Goal: Contribute content: Add original content to the website for others to see

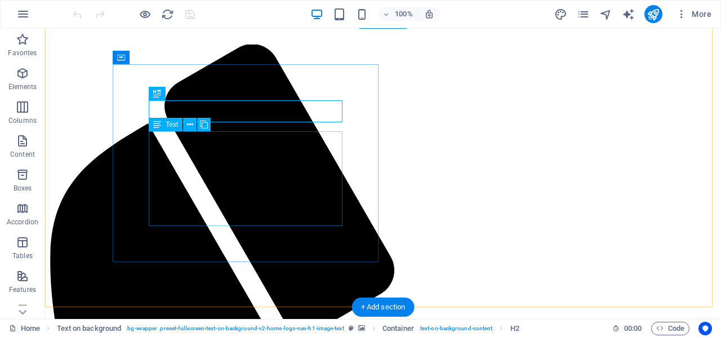
scroll to position [56, 0]
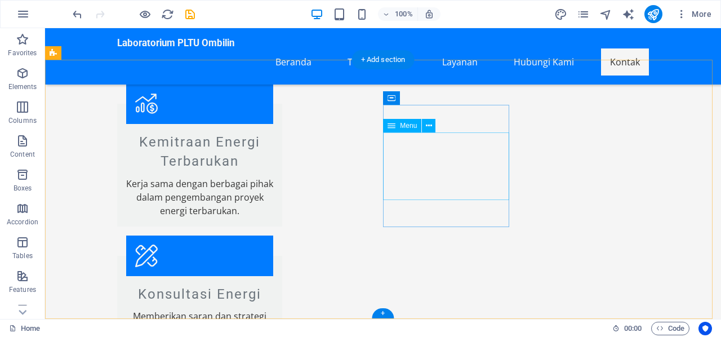
scroll to position [1527, 0]
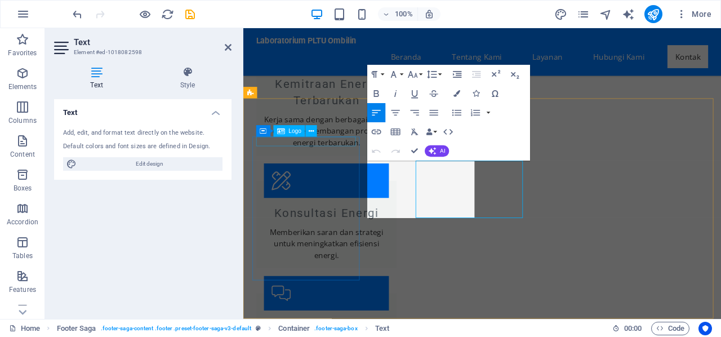
scroll to position [1475, 0]
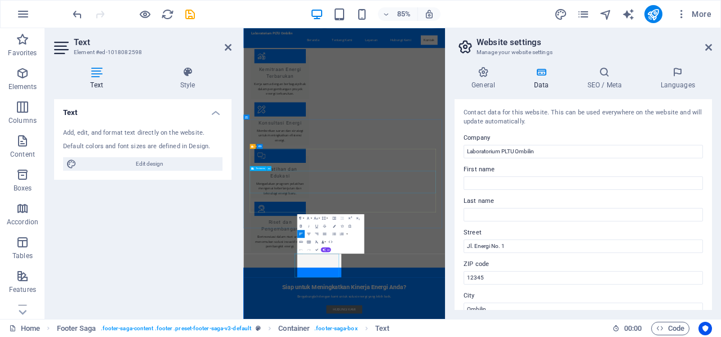
scroll to position [987, 0]
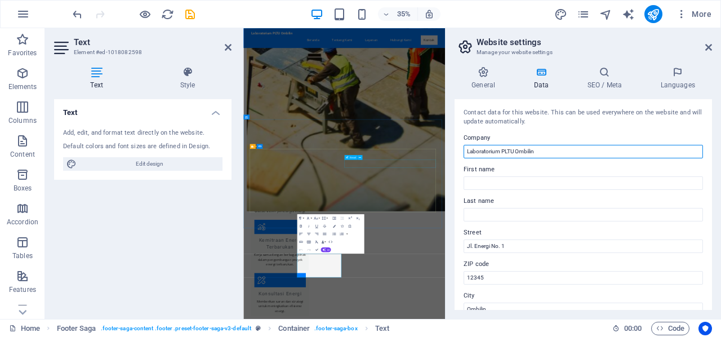
drag, startPoint x: 784, startPoint y: 181, endPoint x: 701, endPoint y: 425, distance: 258.6
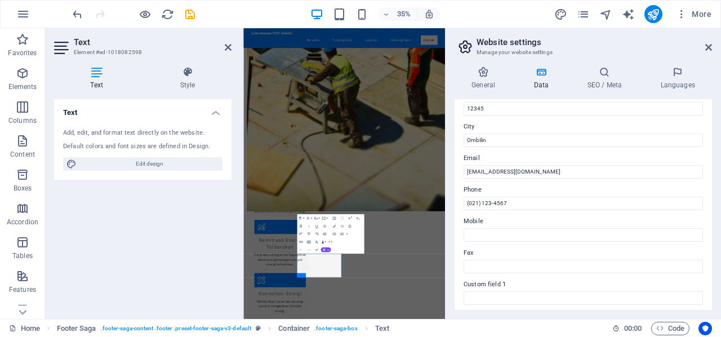
scroll to position [56, 0]
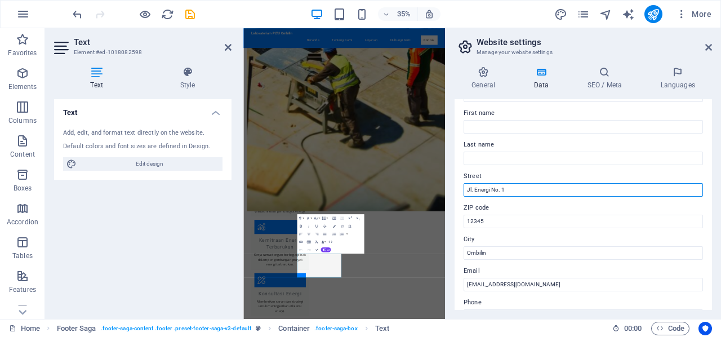
drag, startPoint x: 536, startPoint y: 184, endPoint x: 475, endPoint y: 199, distance: 63.2
click at [475, 199] on div "Contact data for this website. This can be used everywhere on the website and w…" at bounding box center [584, 204] width 258 height 211
type input "Jl. Prof [PERSON_NAME], Kecamatan [GEOGRAPHIC_DATA], [GEOGRAPHIC_DATA], [GEOGRA…"
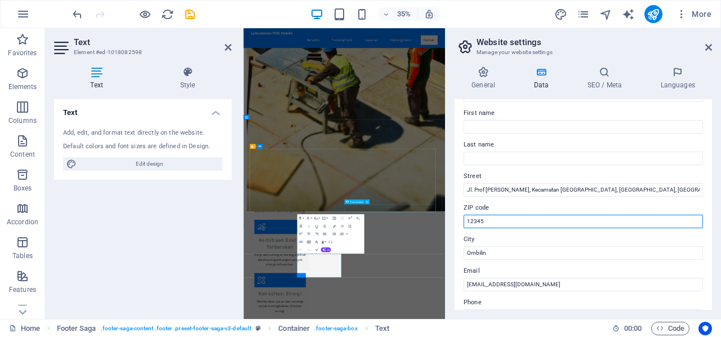
drag, startPoint x: 754, startPoint y: 249, endPoint x: 773, endPoint y: 552, distance: 304.3
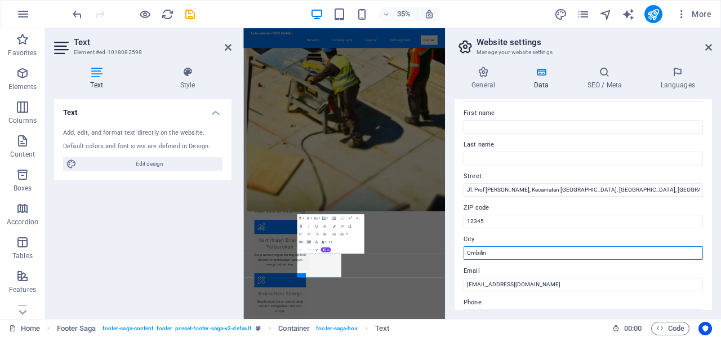
drag, startPoint x: 515, startPoint y: 255, endPoint x: 459, endPoint y: 247, distance: 56.9
click at [459, 247] on div "Contact data for this website. This can be used everywhere on the website and w…" at bounding box center [584, 204] width 258 height 211
type input "Sawahlunto"
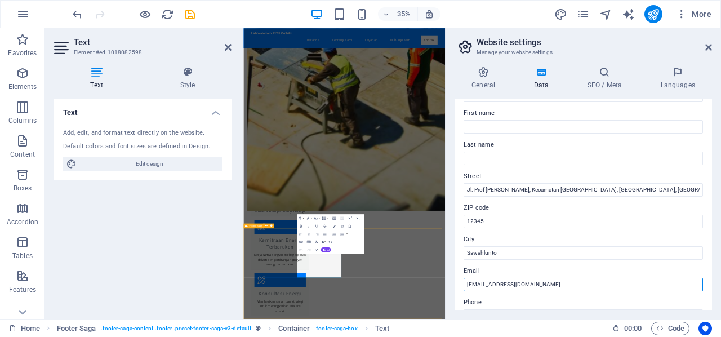
drag, startPoint x: 798, startPoint y: 309, endPoint x: 689, endPoint y: 306, distance: 108.8
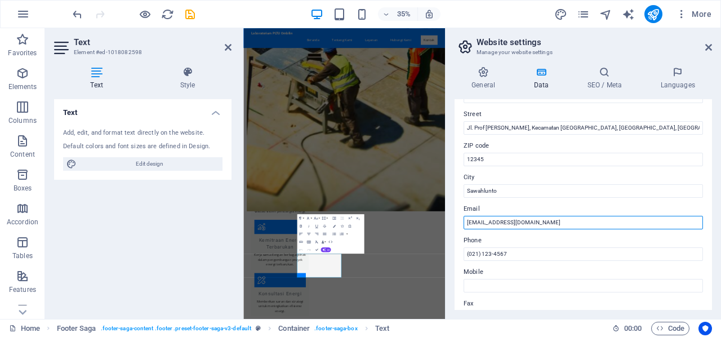
scroll to position [169, 0]
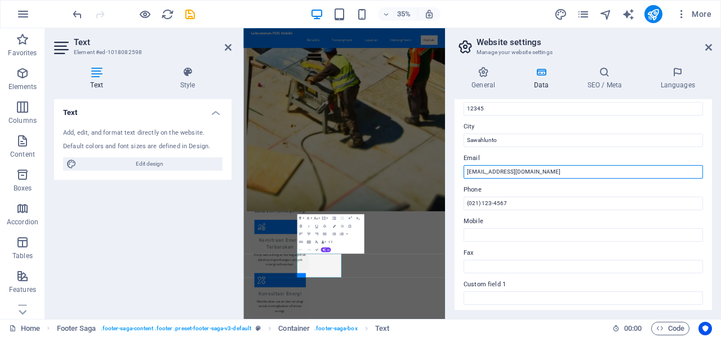
drag, startPoint x: 525, startPoint y: 173, endPoint x: 465, endPoint y: 170, distance: 59.8
click at [465, 170] on input "[EMAIL_ADDRESS][DOMAIN_NAME]" at bounding box center [584, 172] width 240 height 14
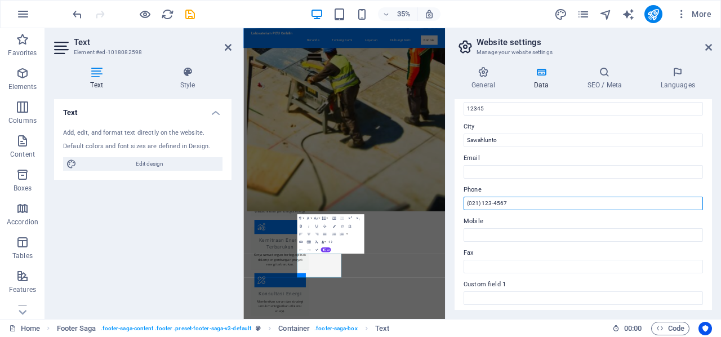
drag, startPoint x: 502, startPoint y: 202, endPoint x: 472, endPoint y: 203, distance: 30.5
click at [472, 203] on input "(021) 123-4567" at bounding box center [584, 204] width 240 height 14
type input "(07"
drag, startPoint x: 488, startPoint y: 202, endPoint x: 455, endPoint y: 206, distance: 32.9
click at [455, 206] on div "Contact data for this website. This can be used everywhere on the website and w…" at bounding box center [584, 204] width 258 height 211
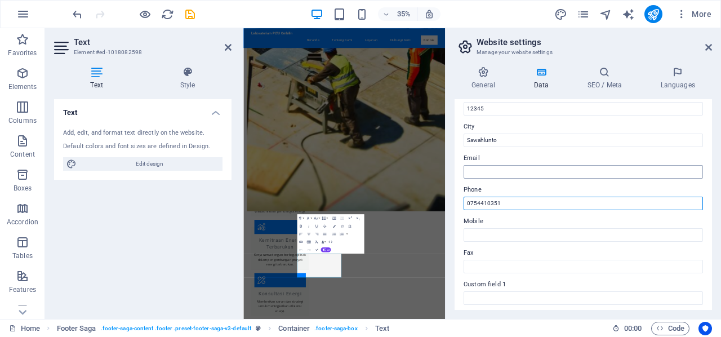
type input "0754410351"
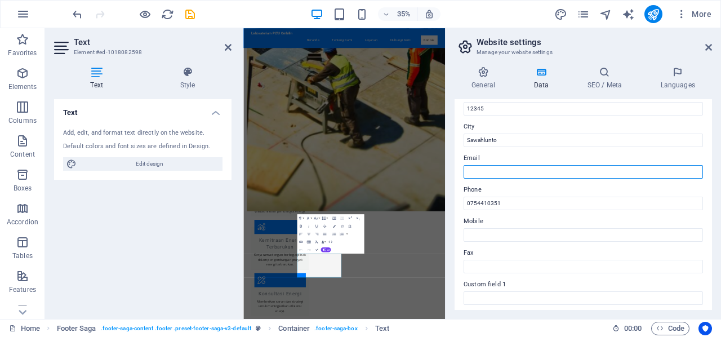
click at [518, 172] on input "Email" at bounding box center [584, 172] width 240 height 14
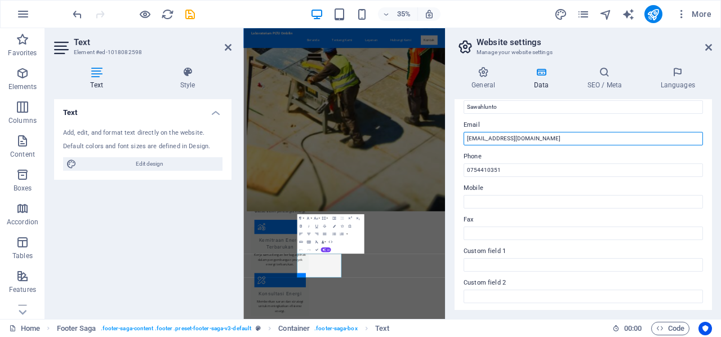
scroll to position [105, 0]
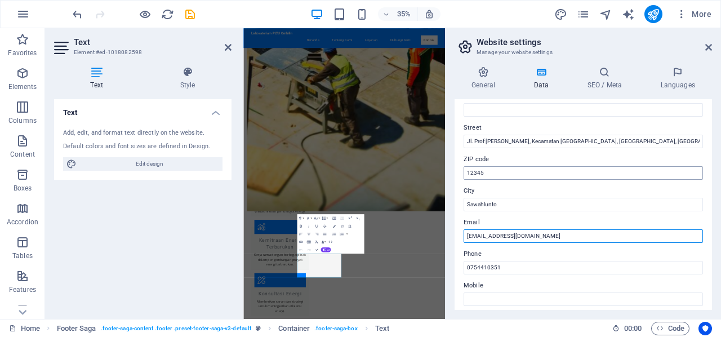
type input "[EMAIL_ADDRESS][DOMAIN_NAME]"
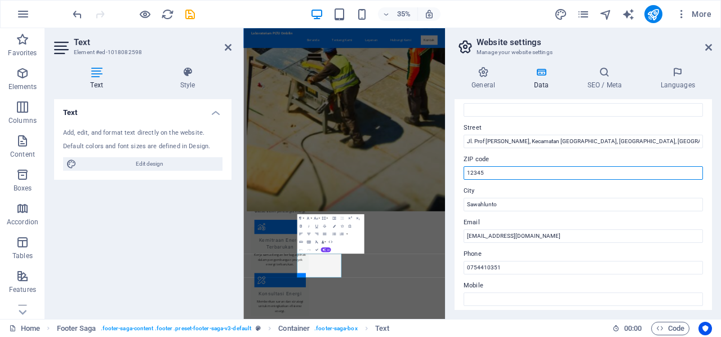
click at [516, 171] on input "12345" at bounding box center [584, 173] width 240 height 14
type input "1"
type input "27443"
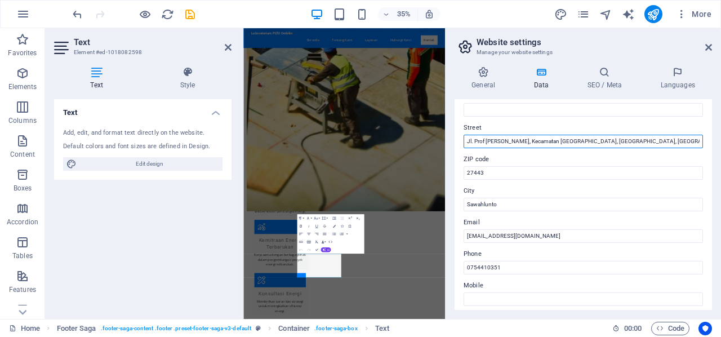
click at [510, 141] on input "Jl. Prof [PERSON_NAME], Kecamatan [GEOGRAPHIC_DATA], [GEOGRAPHIC_DATA], [GEOGRA…" at bounding box center [584, 142] width 240 height 14
click at [508, 139] on input "Jl. Prof [PERSON_NAME], Kecamatan [GEOGRAPHIC_DATA], [GEOGRAPHIC_DATA], [GEOGRA…" at bounding box center [584, 142] width 240 height 14
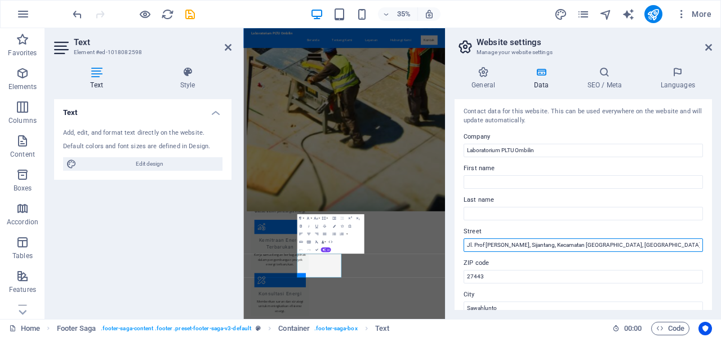
scroll to position [0, 0]
type input "Jl. Prof [PERSON_NAME], Sijantang, Kecamatan [GEOGRAPHIC_DATA], [GEOGRAPHIC_DAT…"
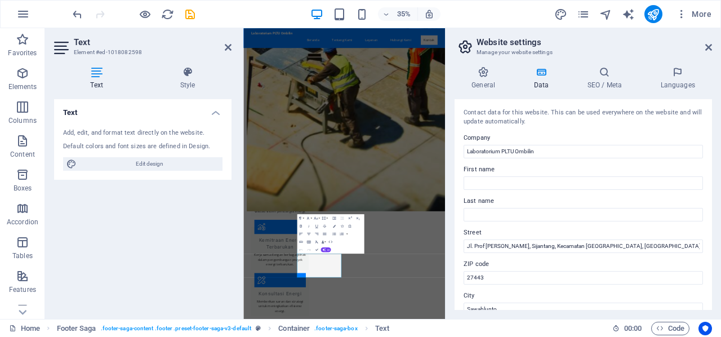
click at [703, 42] on h2 "Website settings" at bounding box center [595, 42] width 236 height 10
click at [706, 49] on icon at bounding box center [709, 47] width 7 height 9
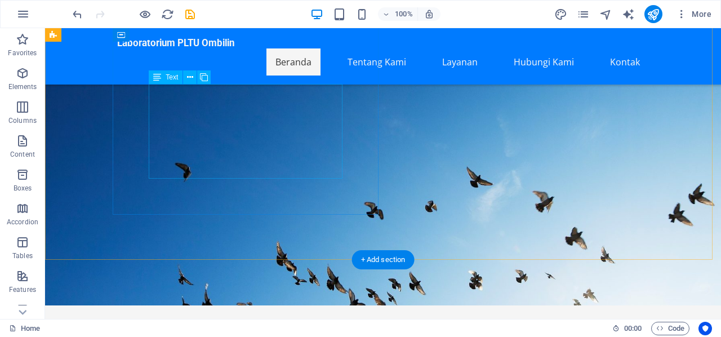
scroll to position [0, 0]
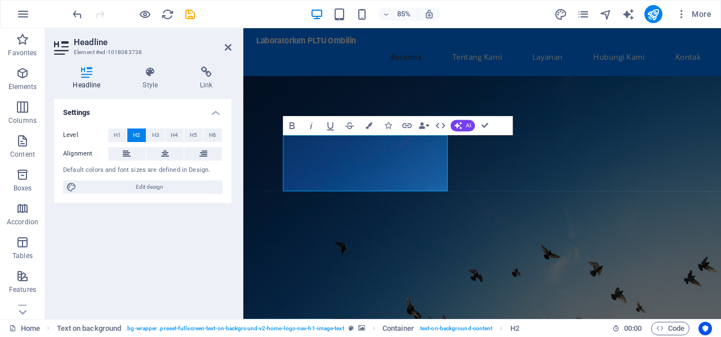
click at [659, 223] on figure at bounding box center [524, 251] width 562 height 332
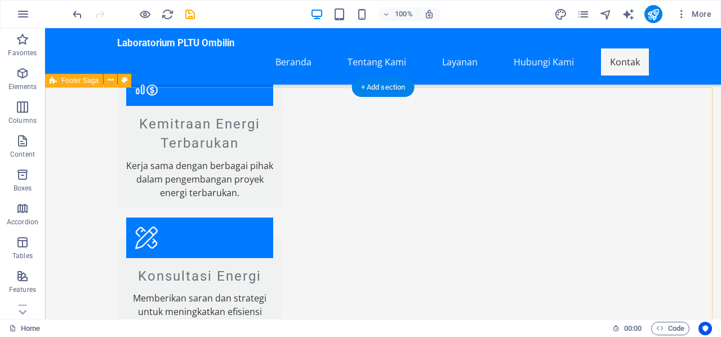
scroll to position [1522, 0]
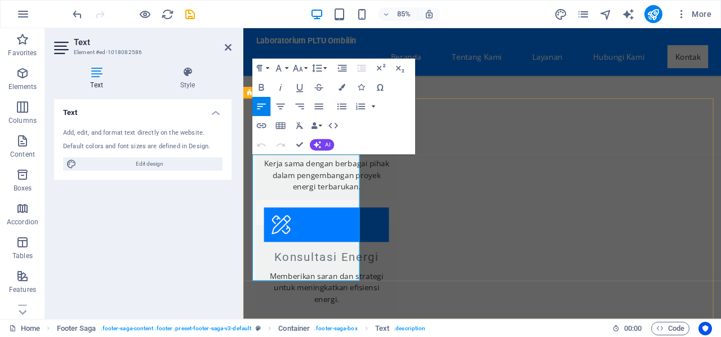
drag, startPoint x: 286, startPoint y: 207, endPoint x: 352, endPoint y: 326, distance: 136.2
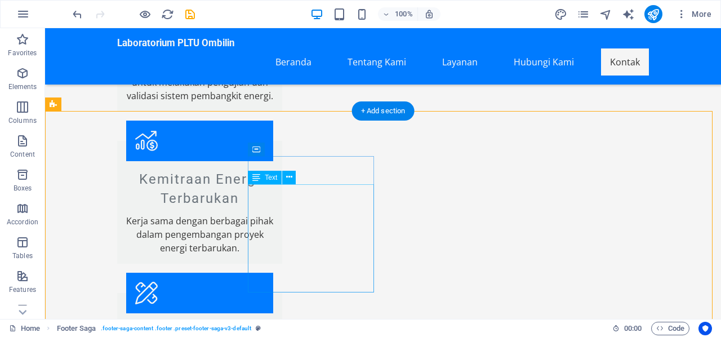
scroll to position [1497, 0]
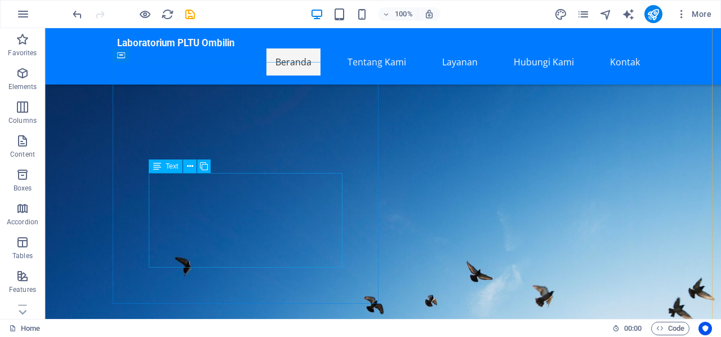
scroll to position [56, 0]
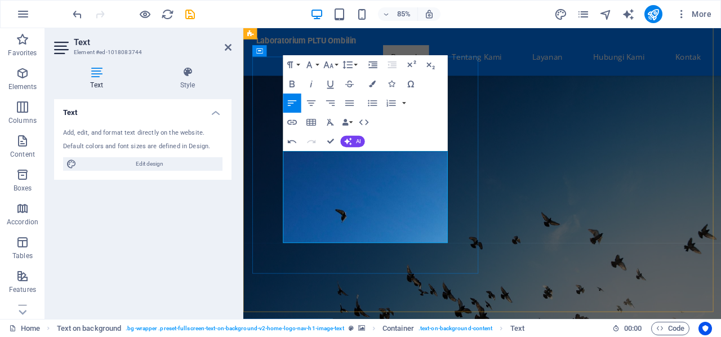
drag, startPoint x: 391, startPoint y: 209, endPoint x: 425, endPoint y: 269, distance: 69.7
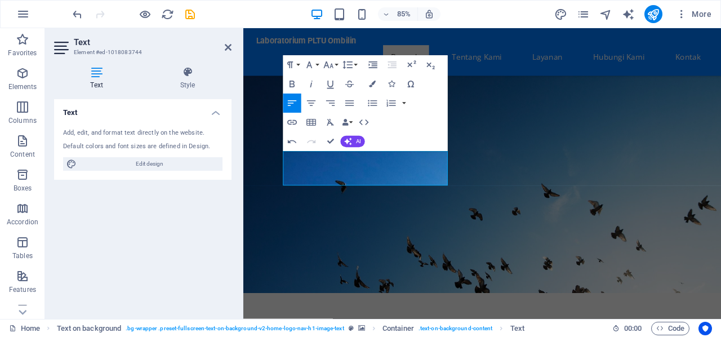
click at [600, 225] on figure at bounding box center [524, 178] width 562 height 323
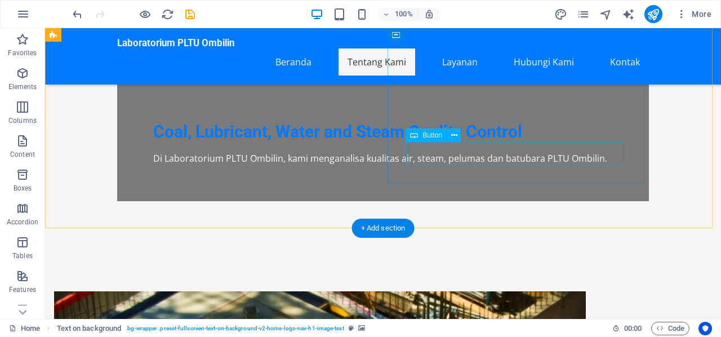
scroll to position [282, 0]
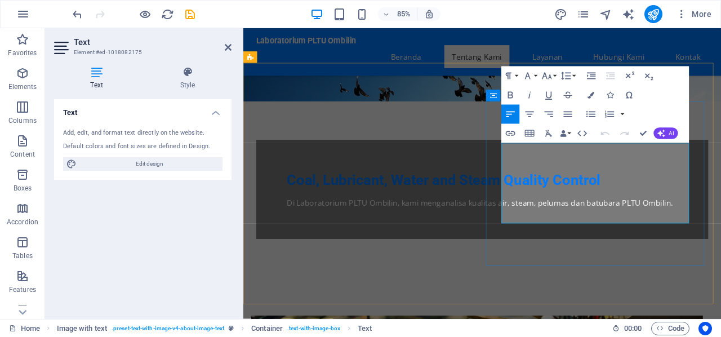
drag, startPoint x: 690, startPoint y: 201, endPoint x: 690, endPoint y: 211, distance: 10.7
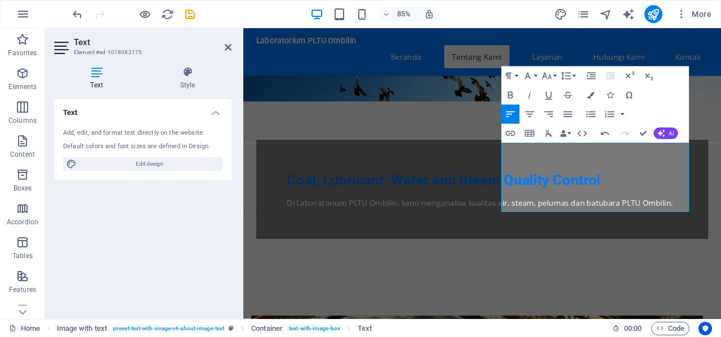
drag, startPoint x: 581, startPoint y: 227, endPoint x: 805, endPoint y: 295, distance: 233.9
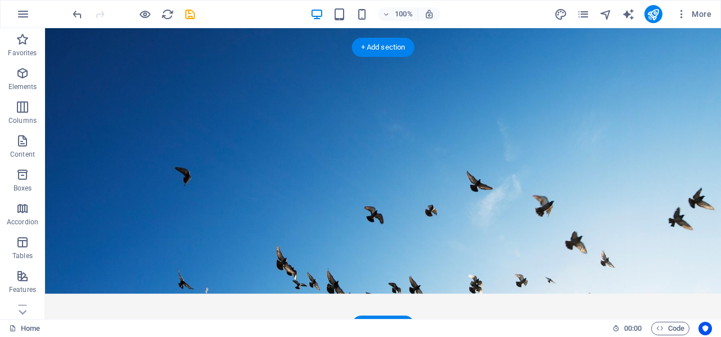
scroll to position [26, 0]
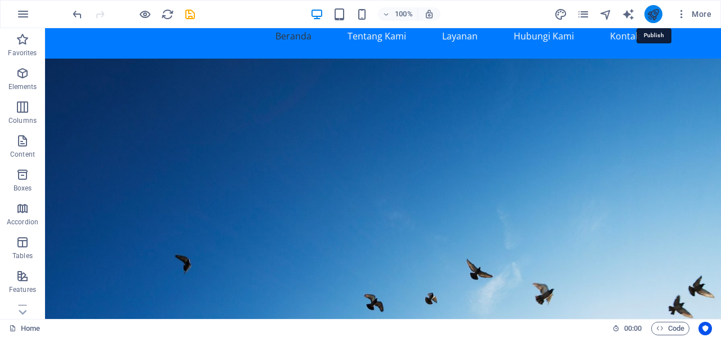
click at [653, 10] on icon "publish" at bounding box center [653, 14] width 13 height 13
checkbox input "false"
